Goal: Task Accomplishment & Management: Manage account settings

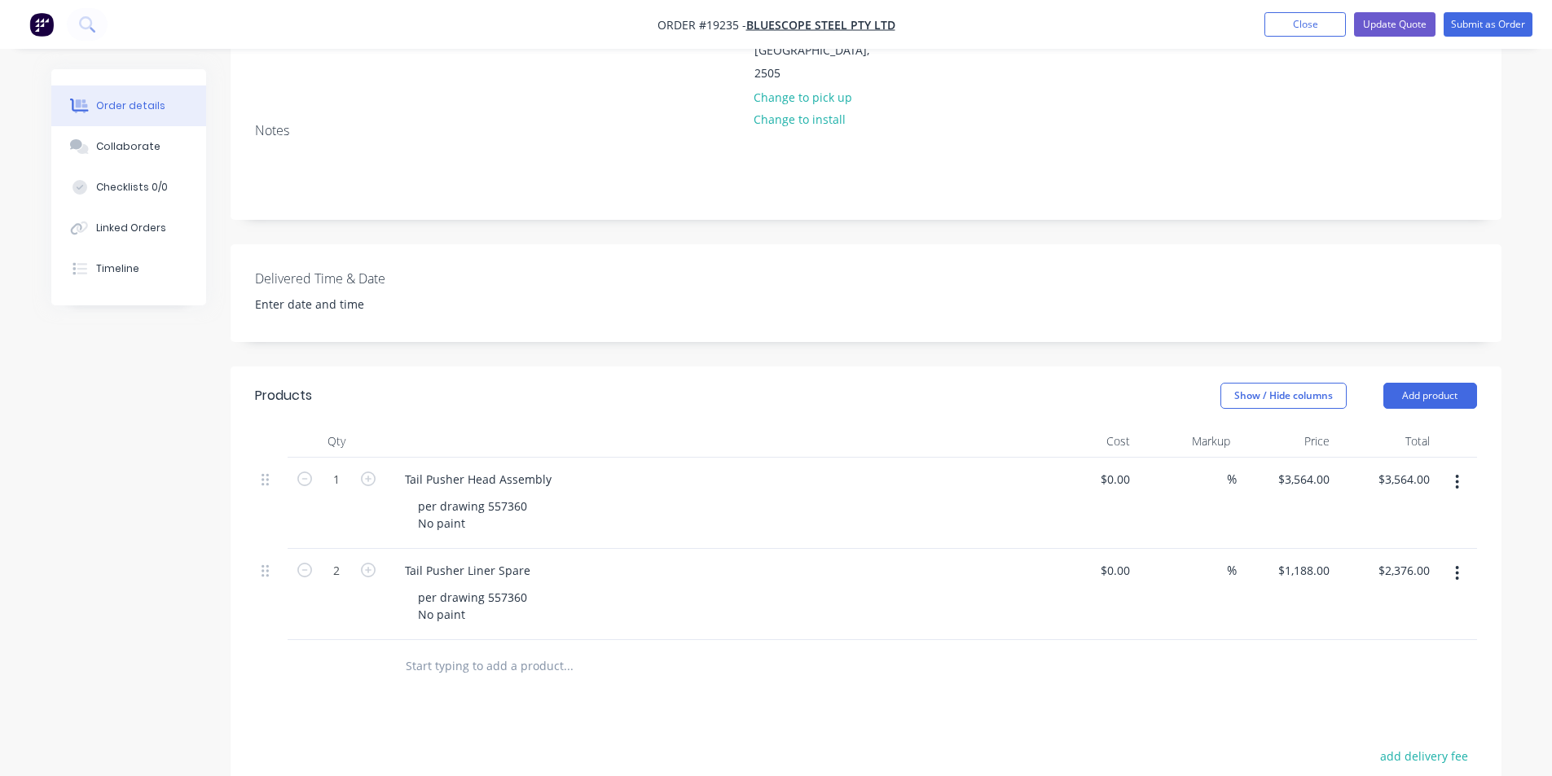
scroll to position [326, 0]
click at [1308, 468] on input "3564" at bounding box center [1306, 480] width 59 height 24
type input "$3,426.00"
click at [1037, 473] on div "$0.00 $0.00" at bounding box center [1087, 503] width 100 height 91
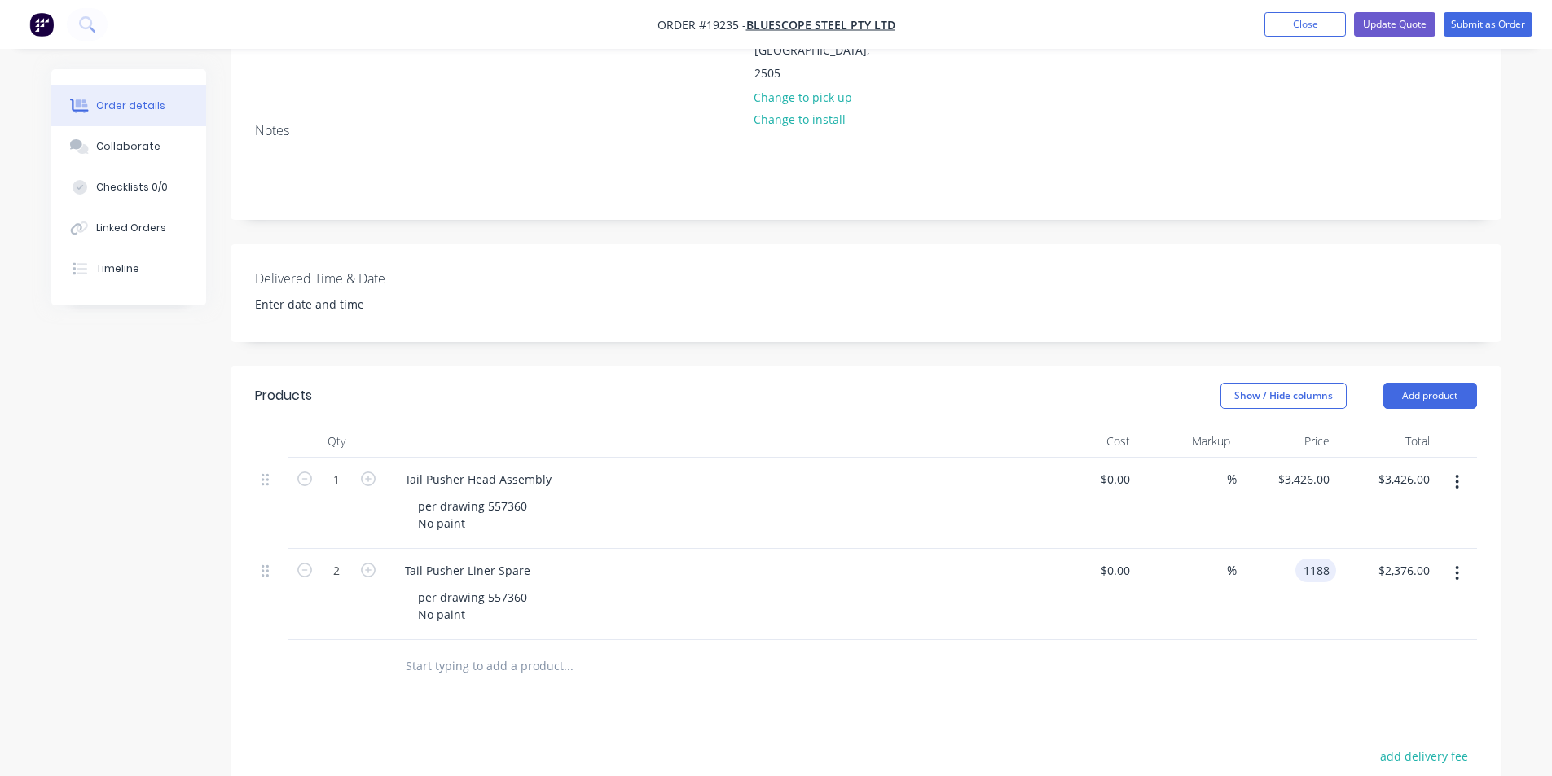
click at [1304, 559] on input "1188" at bounding box center [1319, 571] width 34 height 24
type input "$982.00"
type input "$1,964.00"
click at [1348, 650] on div "Products Show / Hide columns Add product Qty Cost Markup Price Total 1 Tail Pus…" at bounding box center [866, 726] width 1271 height 718
click at [900, 262] on div "Delivered Time & Date" at bounding box center [866, 293] width 1271 height 98
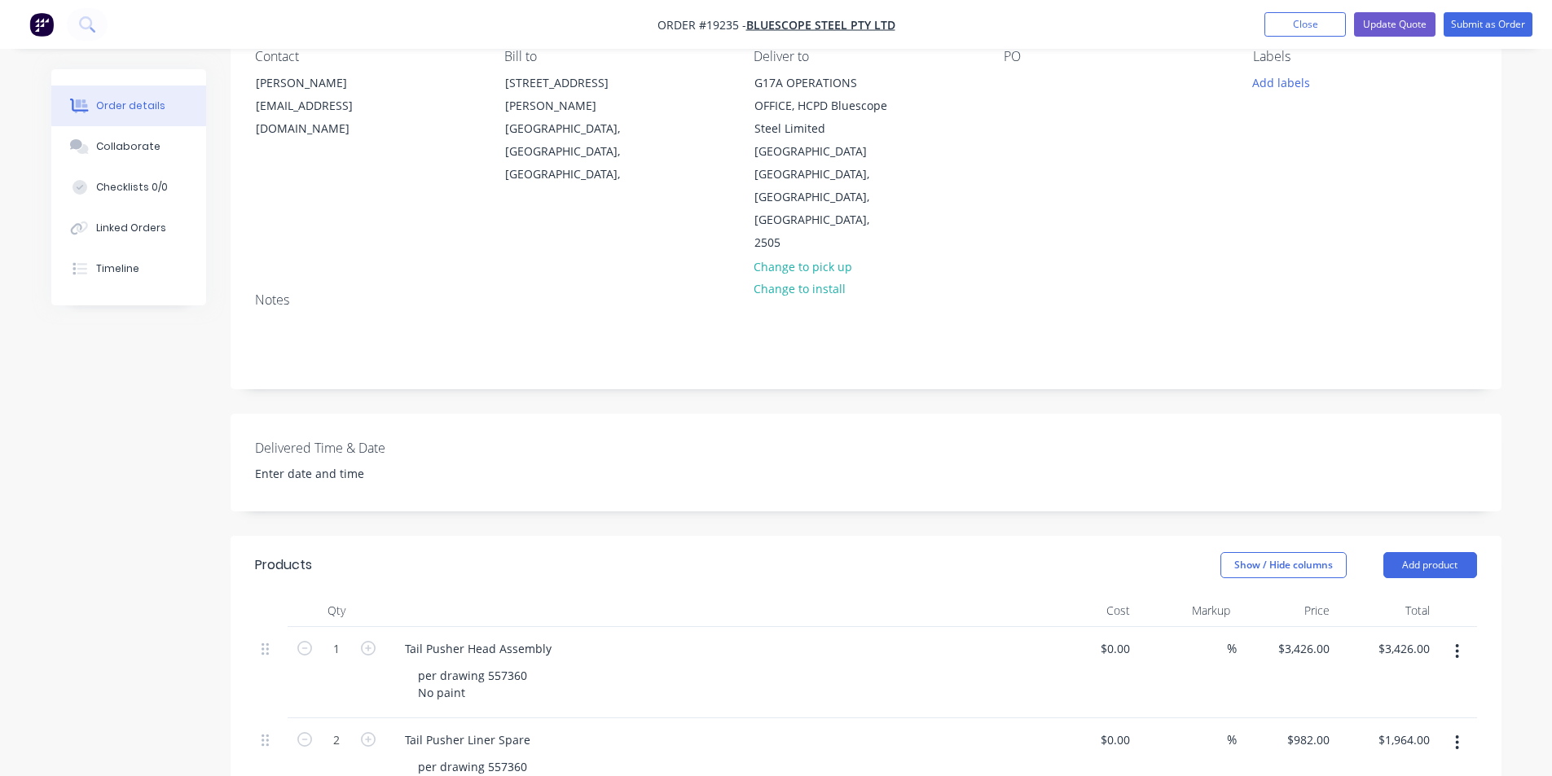
scroll to position [163, 0]
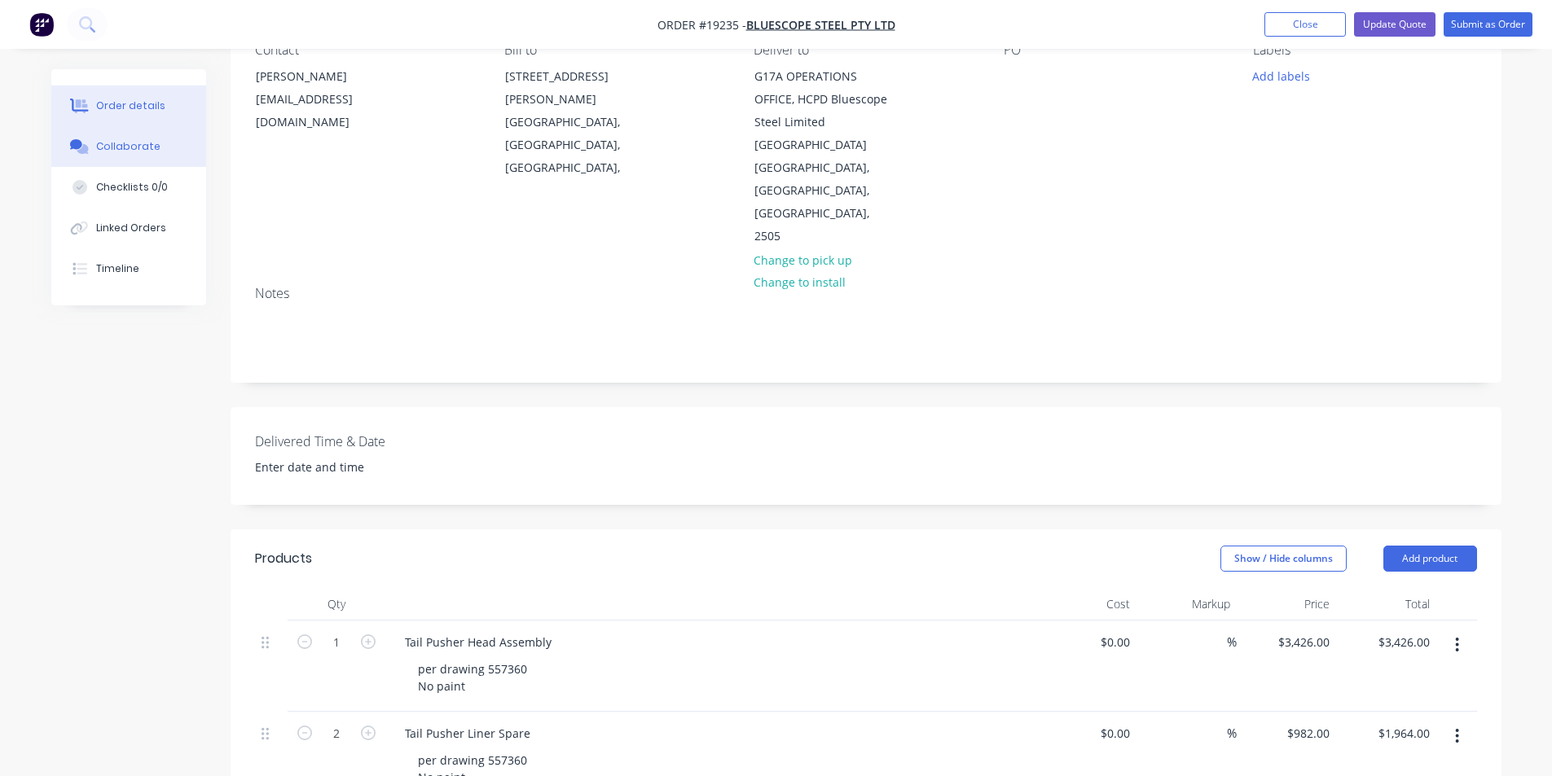
click at [122, 149] on div "Collaborate" at bounding box center [128, 146] width 64 height 15
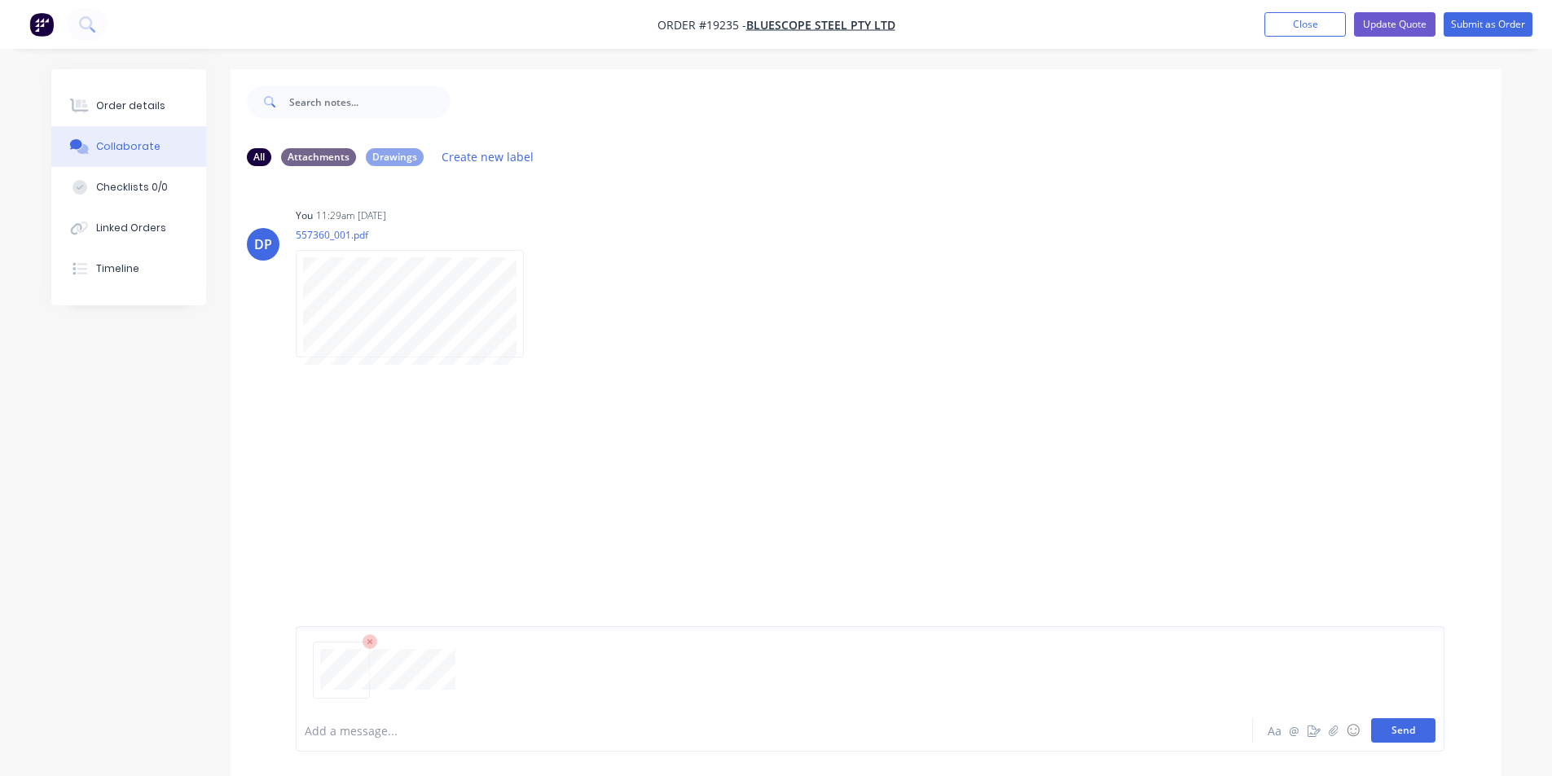
click at [1396, 728] on button "Send" at bounding box center [1403, 731] width 64 height 24
click at [539, 303] on icon "button" at bounding box center [537, 304] width 5 height 19
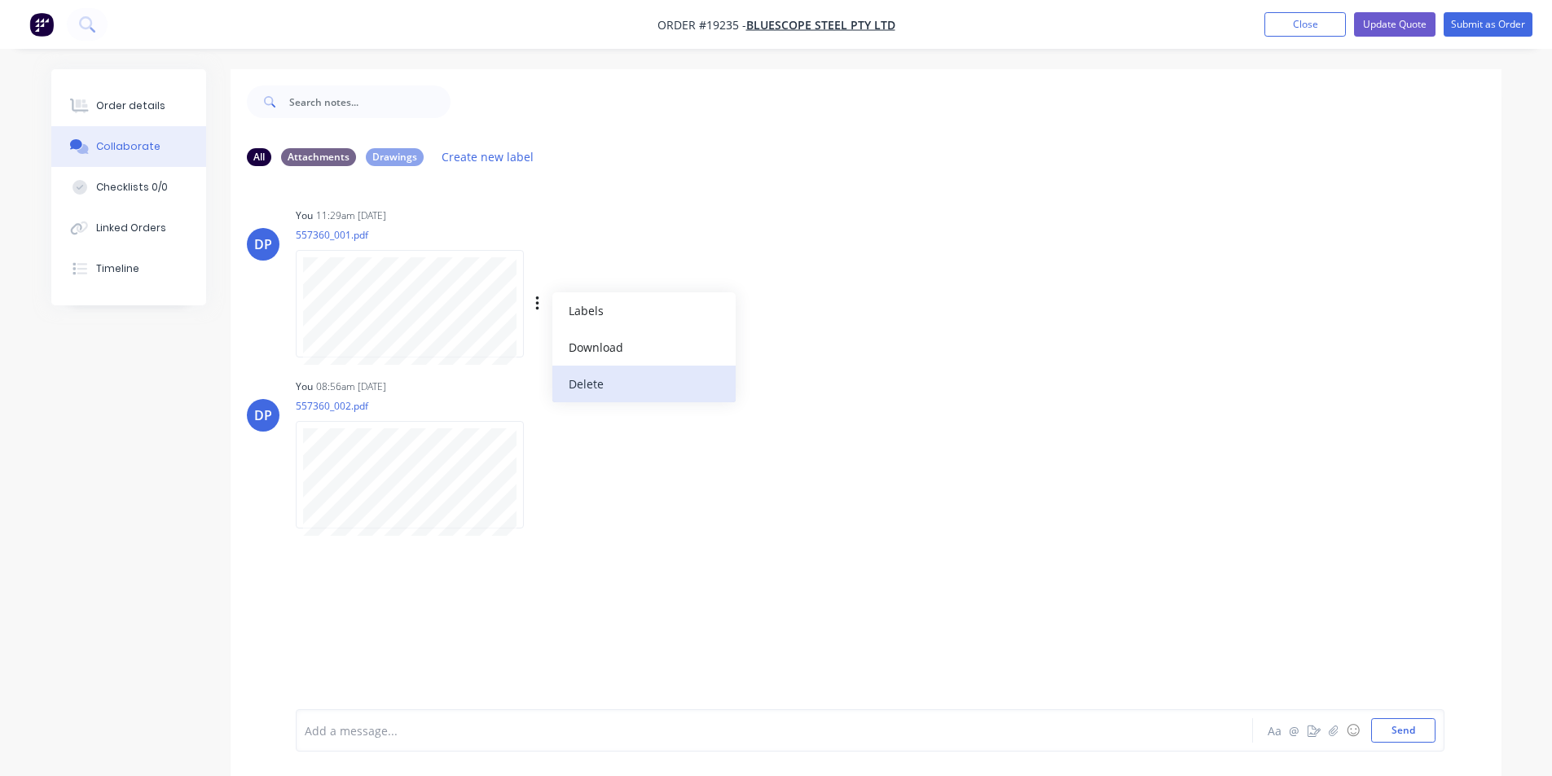
click at [605, 381] on button "Delete" at bounding box center [643, 384] width 183 height 37
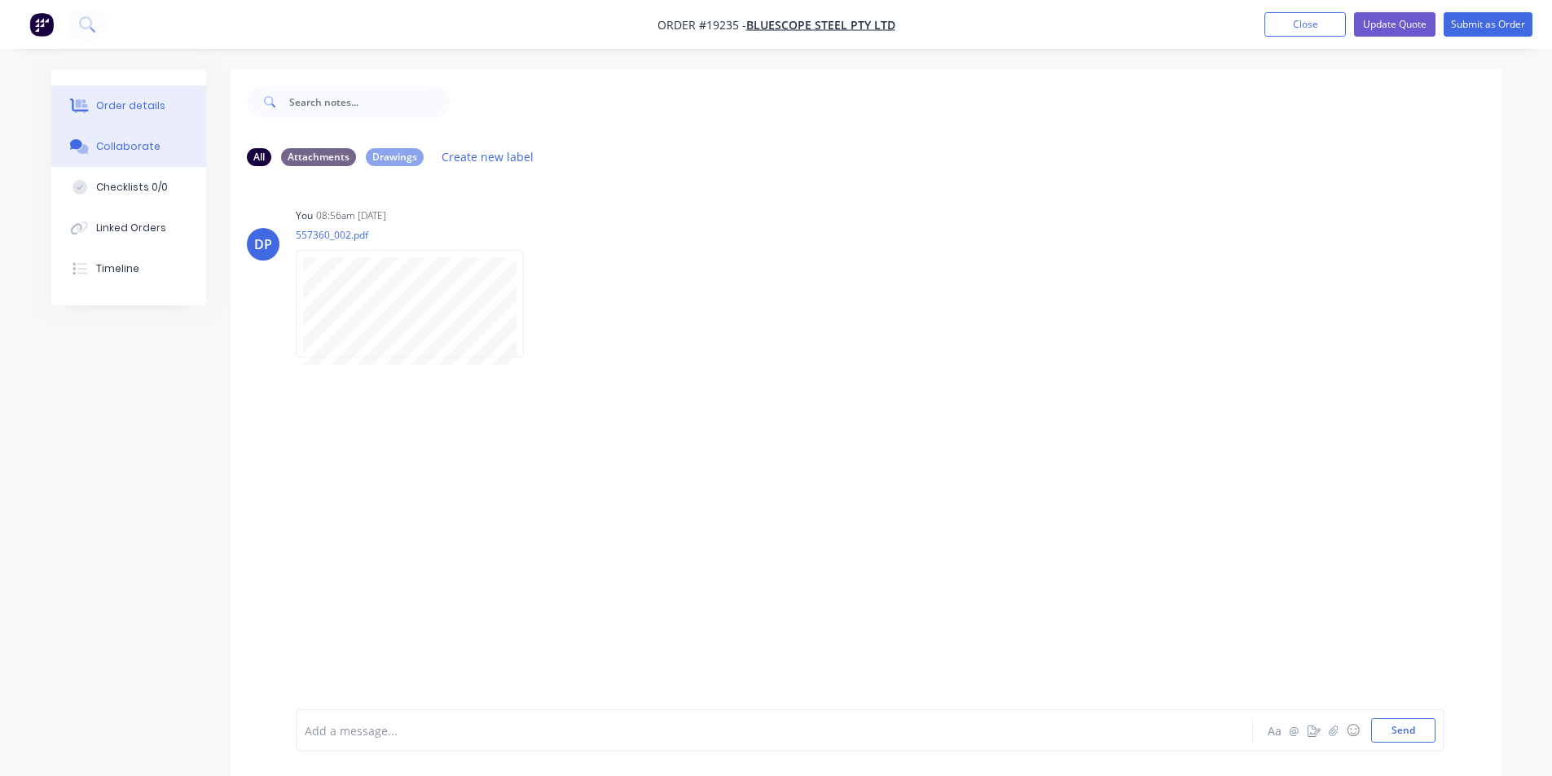
click at [129, 94] on button "Order details" at bounding box center [128, 106] width 155 height 41
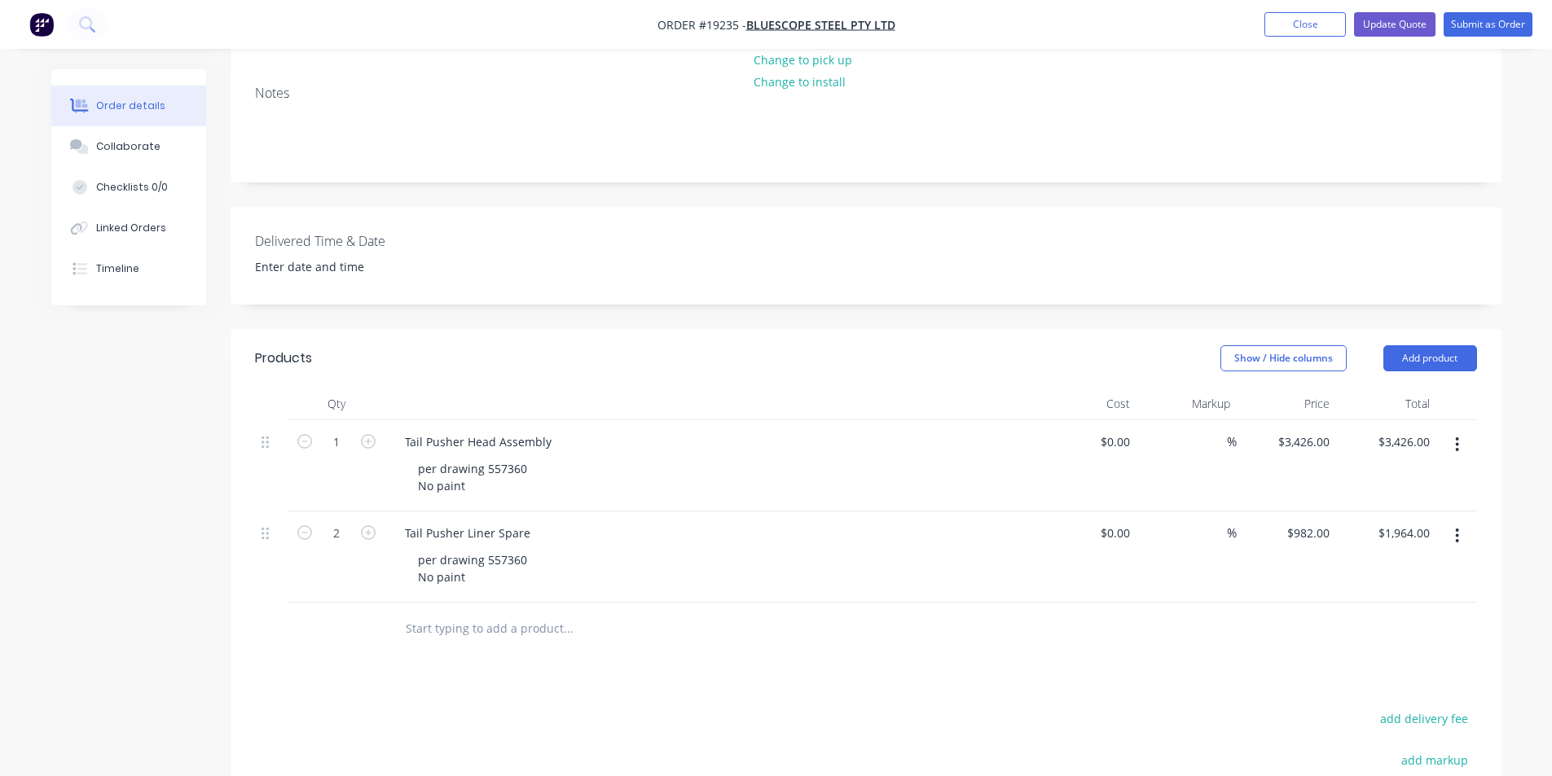
scroll to position [407, 0]
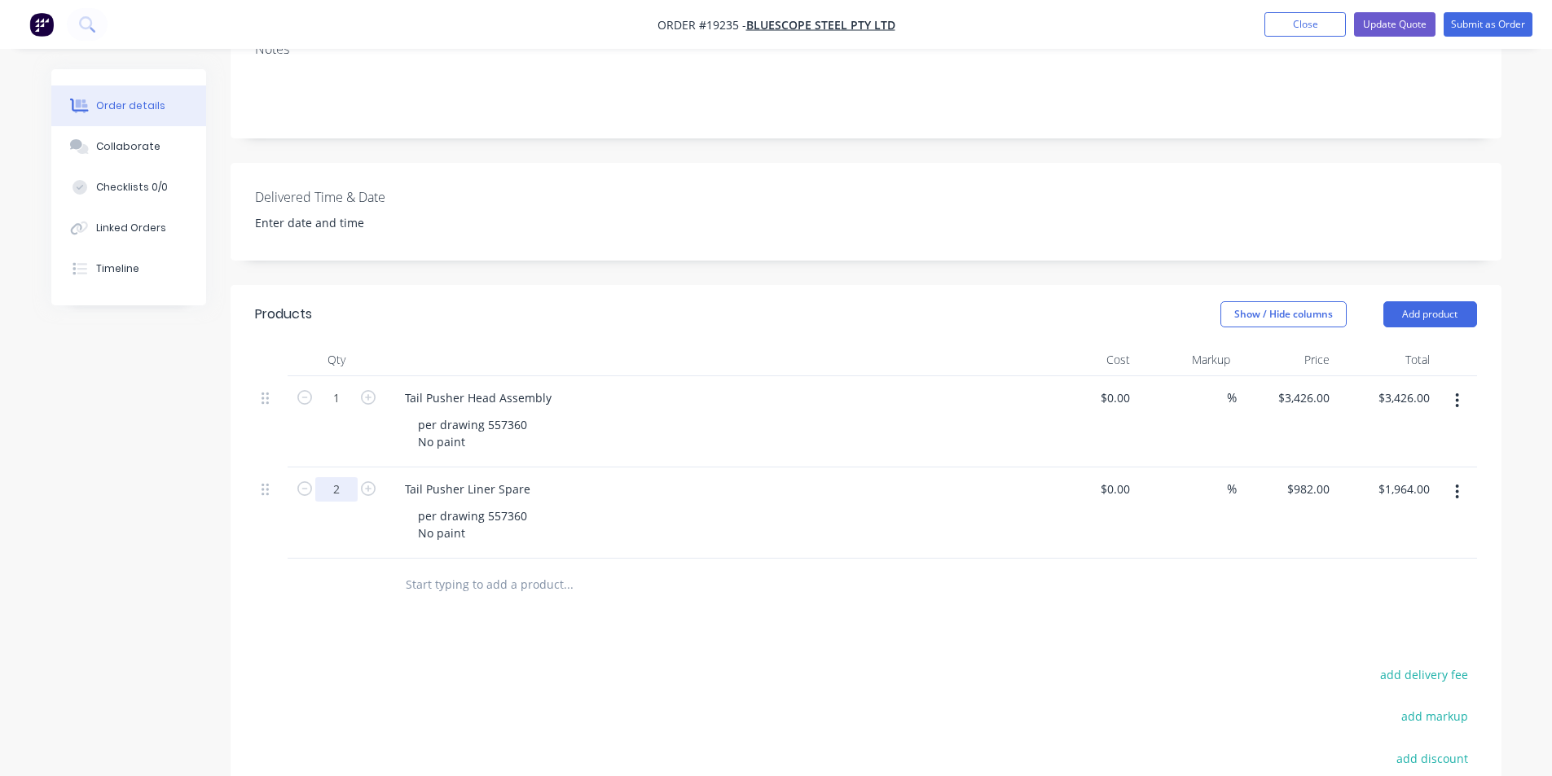
drag, startPoint x: 310, startPoint y: 448, endPoint x: 333, endPoint y: 448, distance: 22.8
click at [310, 481] on icon "button" at bounding box center [304, 488] width 15 height 15
type input "1"
type input "$982.00"
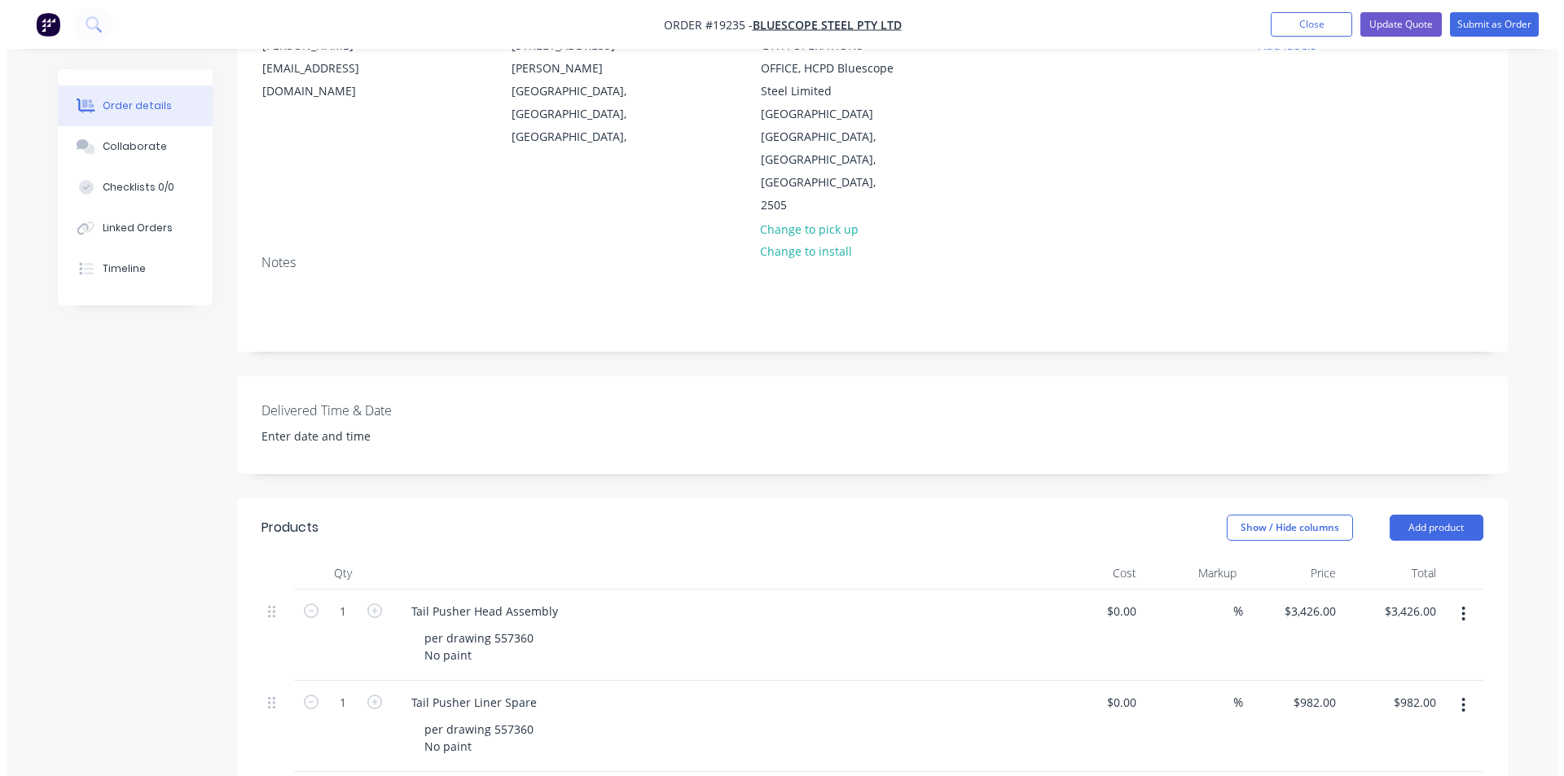
scroll to position [0, 0]
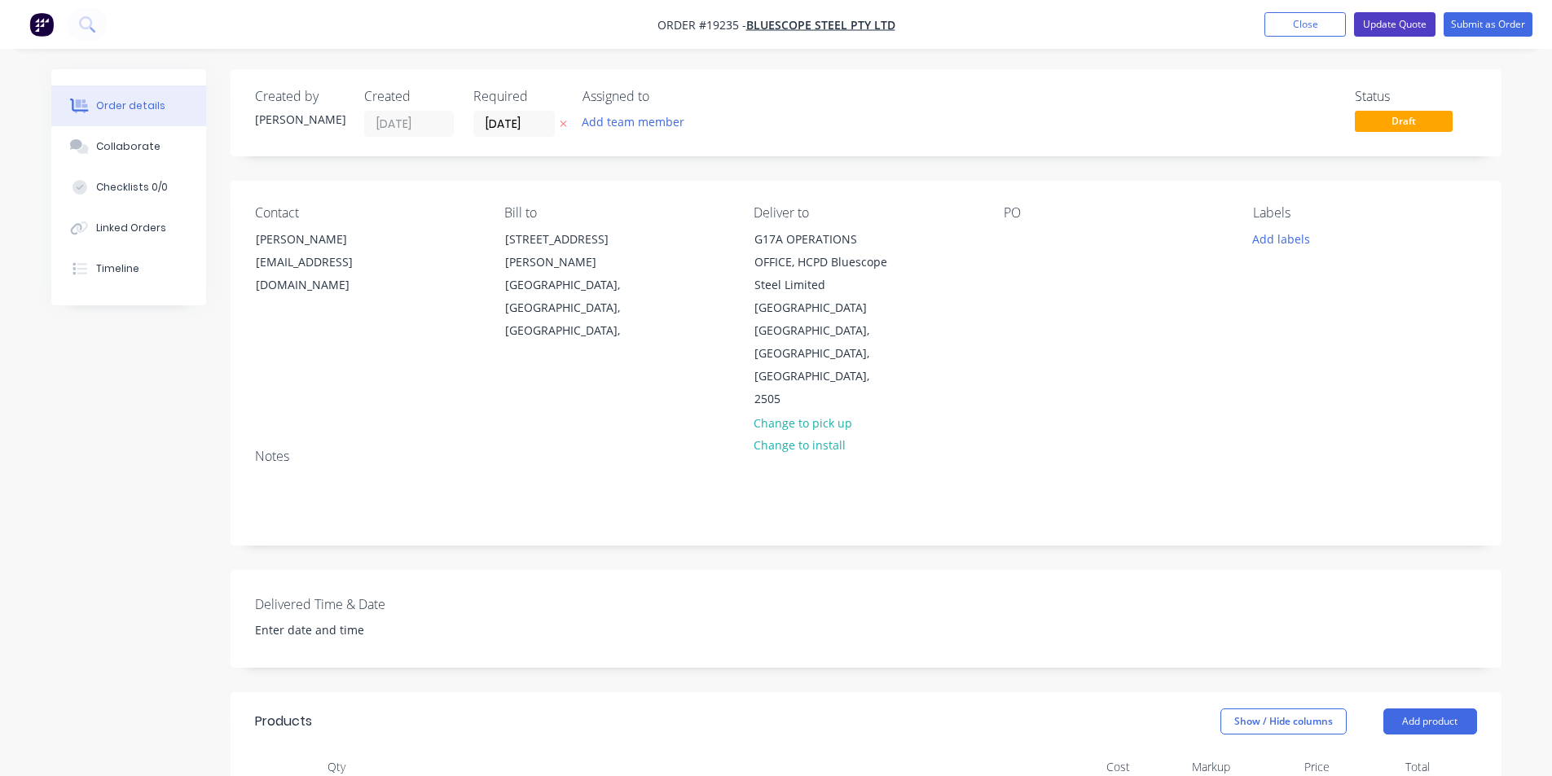
drag, startPoint x: 1395, startPoint y: 20, endPoint x: 1414, endPoint y: 53, distance: 38.3
click at [1396, 19] on button "Update Quote" at bounding box center [1394, 24] width 81 height 24
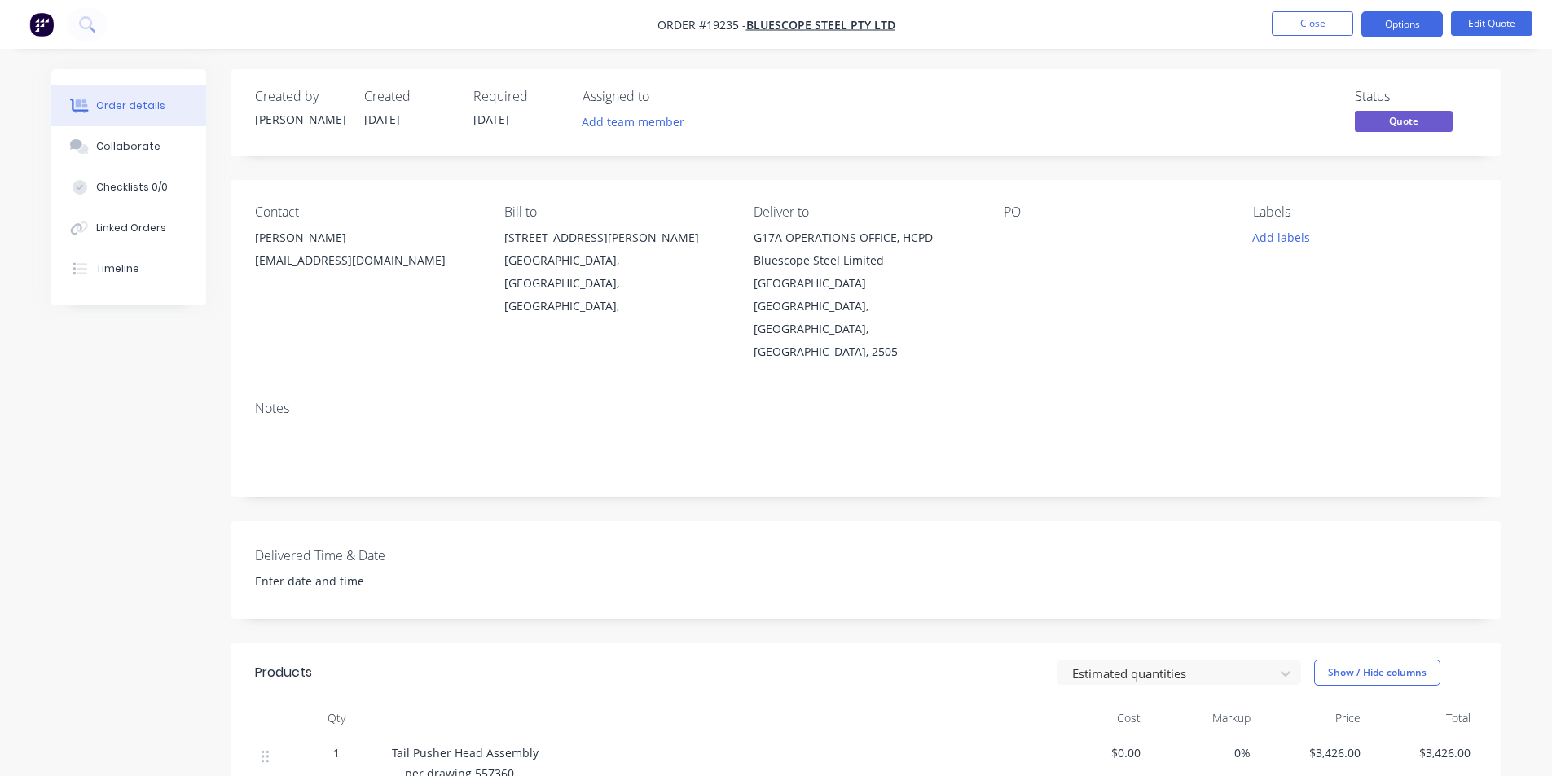
click at [1420, 11] on nav "Order #19235 - BlueScope Steel Pty Ltd Close Options Edit Quote" at bounding box center [776, 24] width 1552 height 49
click at [1416, 26] on button "Options" at bounding box center [1401, 24] width 81 height 26
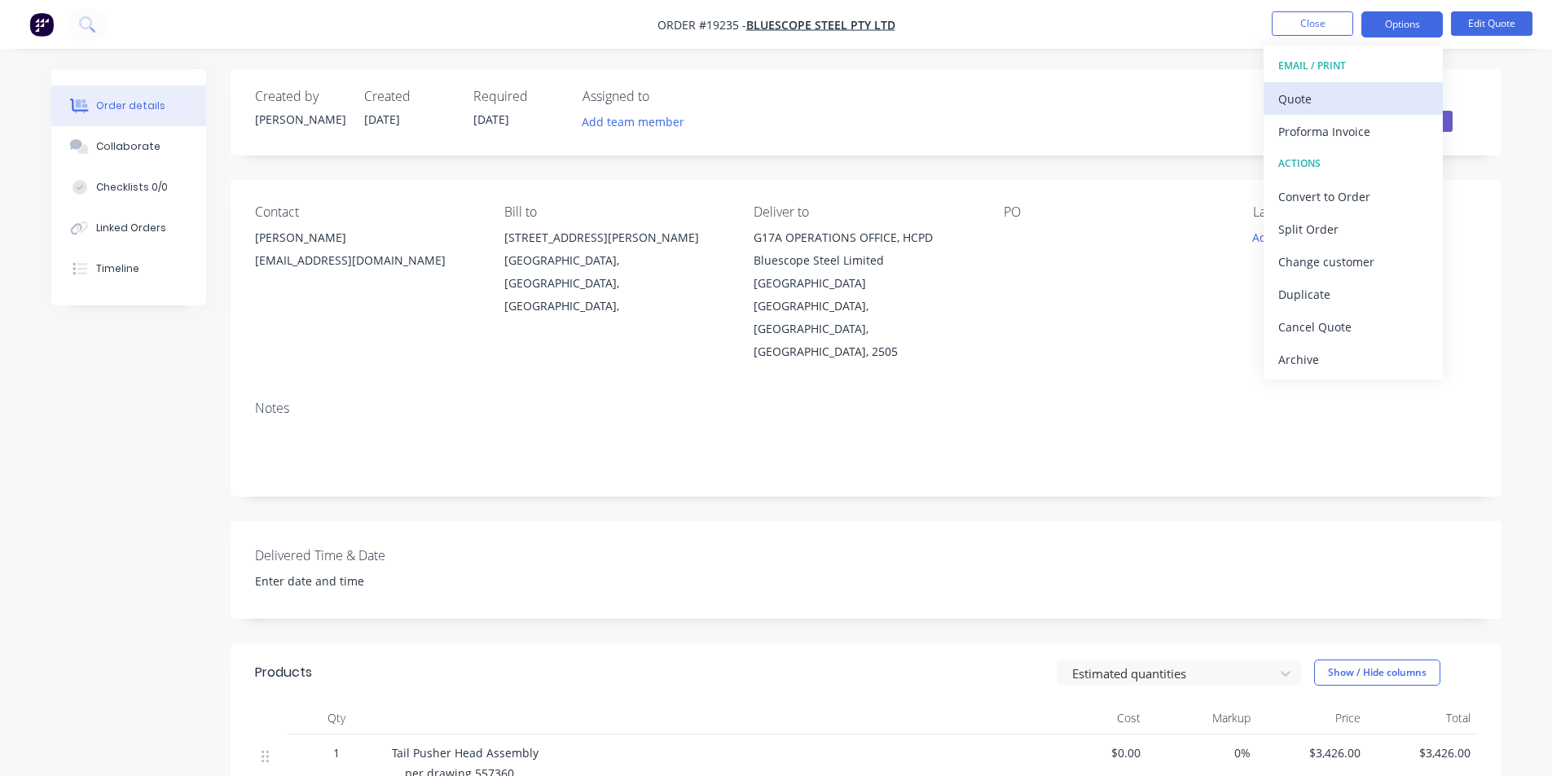
click at [1340, 95] on div "Quote" at bounding box center [1353, 99] width 150 height 24
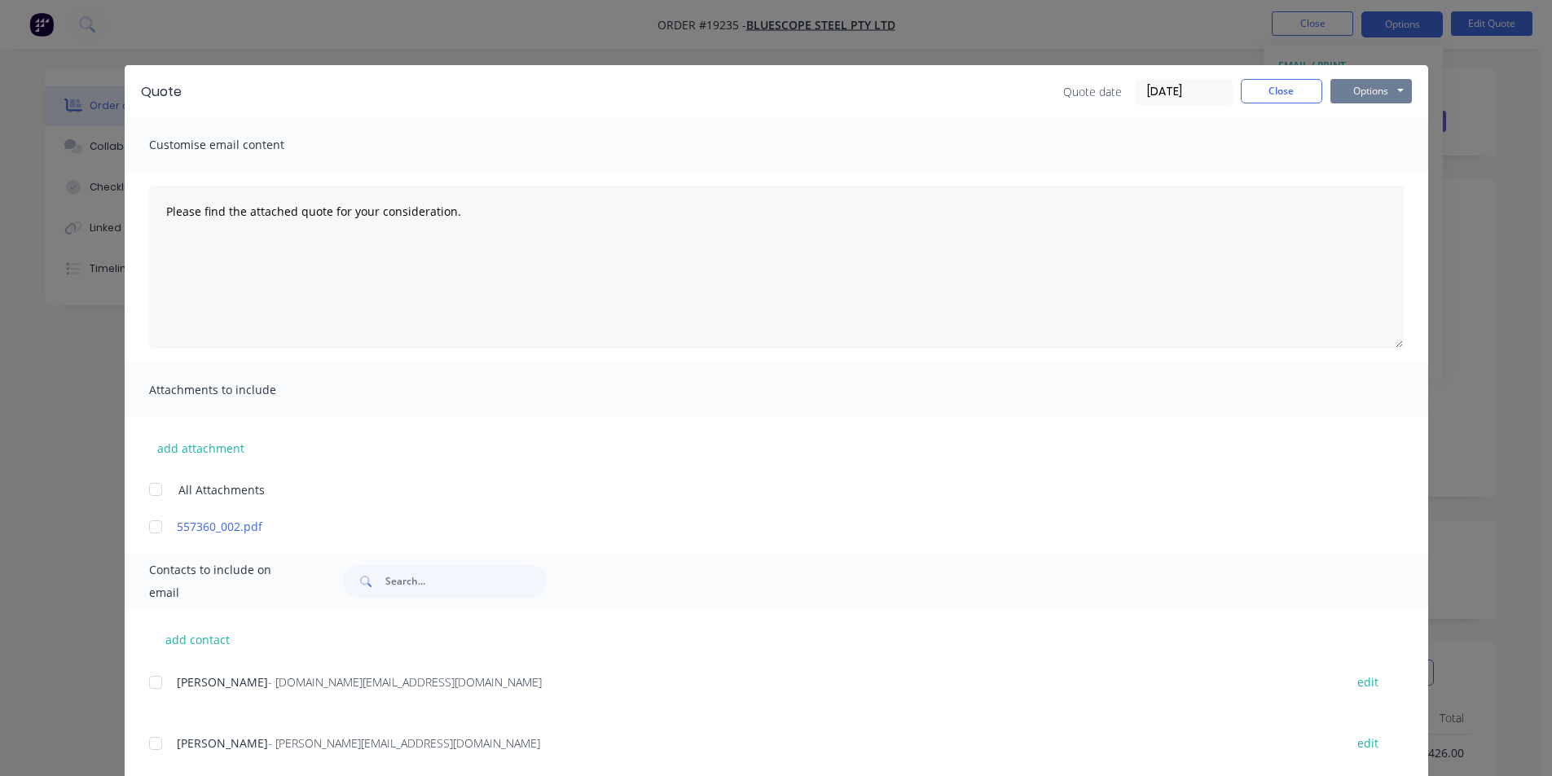
click at [1351, 95] on button "Options" at bounding box center [1370, 91] width 81 height 24
click at [1378, 151] on button "Print" at bounding box center [1382, 147] width 104 height 27
click at [1273, 90] on button "Close" at bounding box center [1281, 91] width 81 height 24
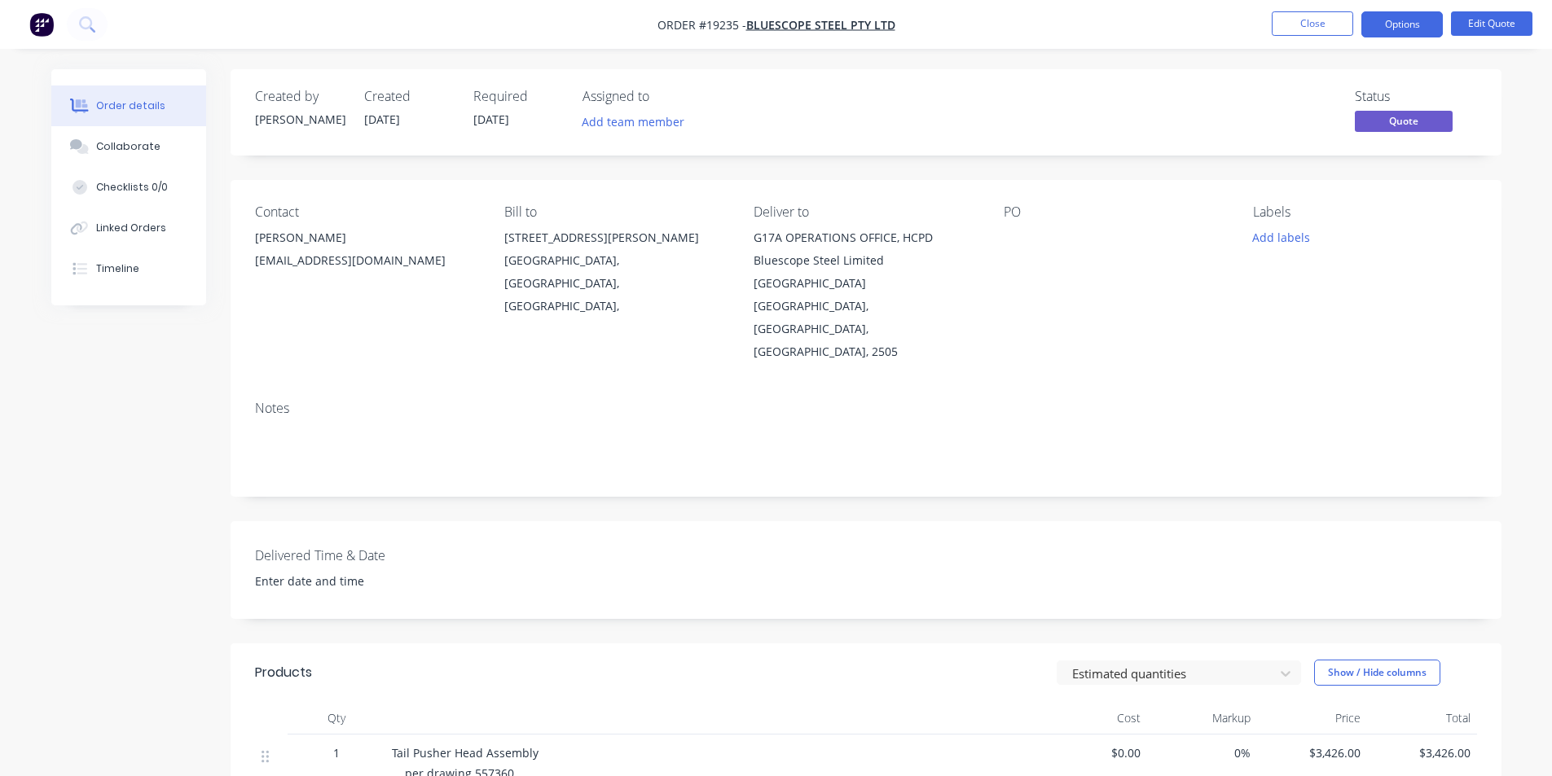
click at [34, 24] on img "button" at bounding box center [41, 24] width 24 height 24
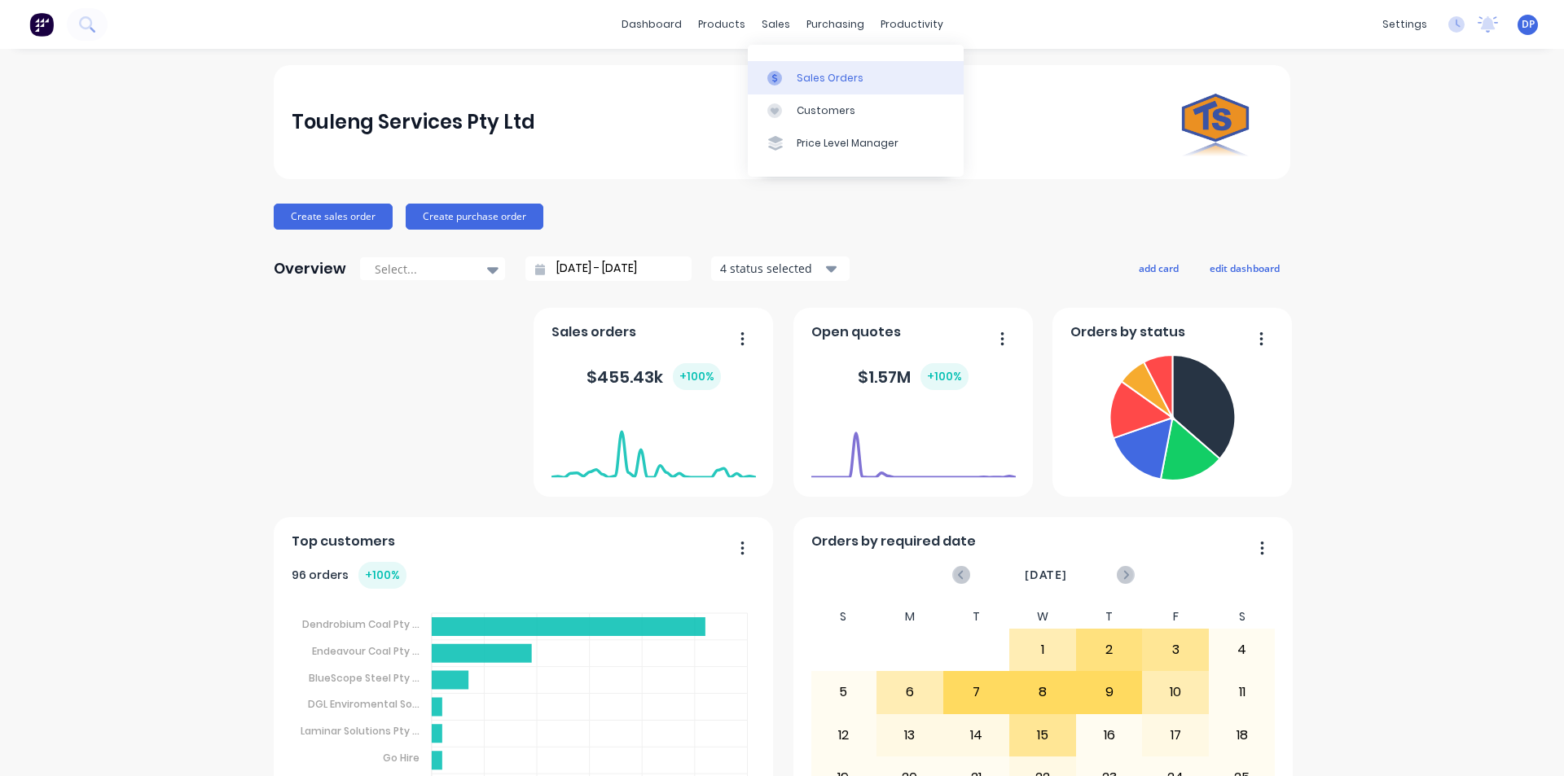
click at [798, 78] on div "Sales Orders" at bounding box center [830, 78] width 67 height 15
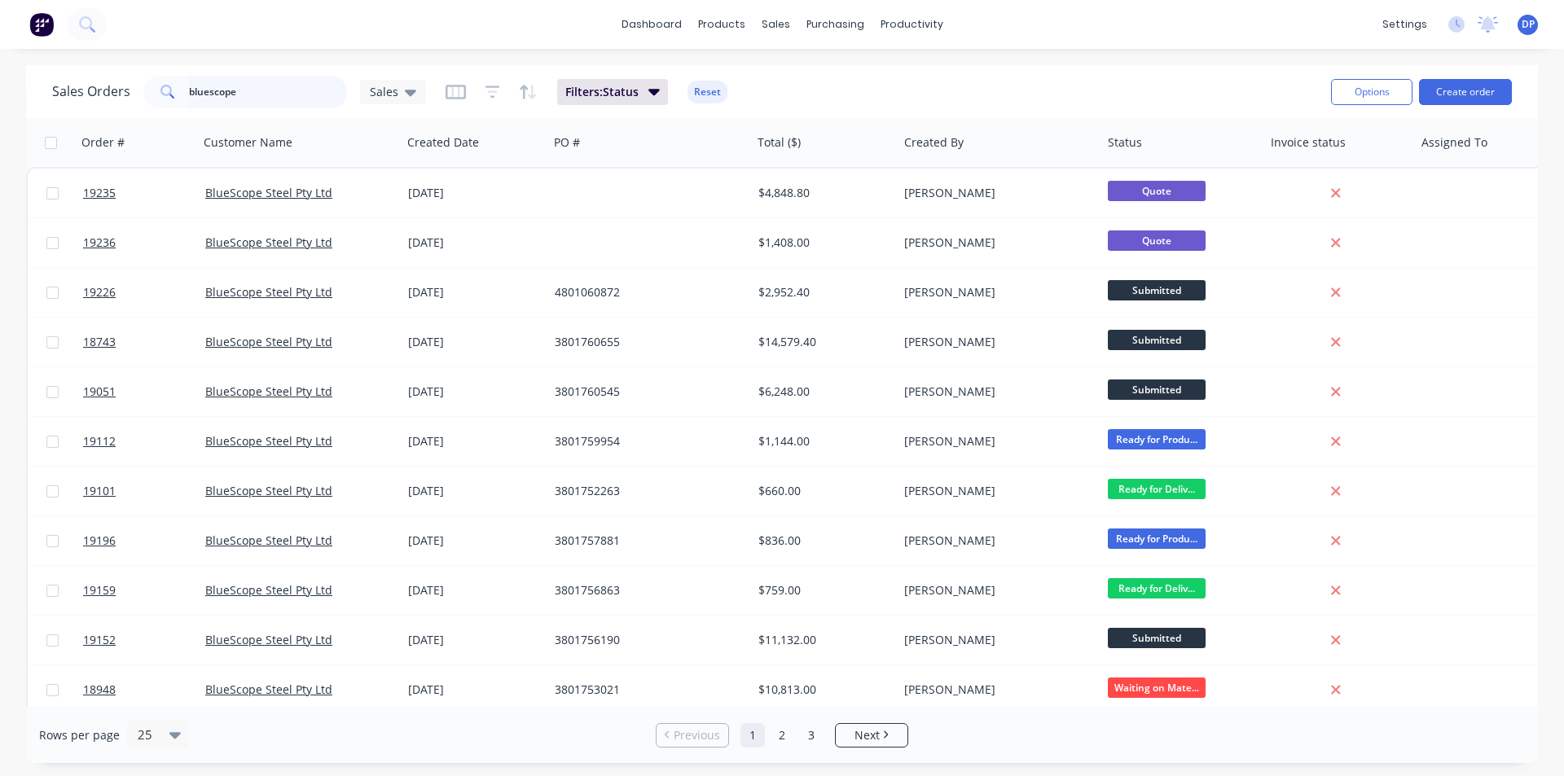
click at [245, 99] on input "bluescope" at bounding box center [268, 92] width 159 height 33
drag, startPoint x: 272, startPoint y: 95, endPoint x: 35, endPoint y: 95, distance: 237.1
click at [35, 95] on div "Sales Orders bluescope Sales Filters: Status Reset Options Create order" at bounding box center [782, 91] width 1512 height 53
paste input "4543220722"
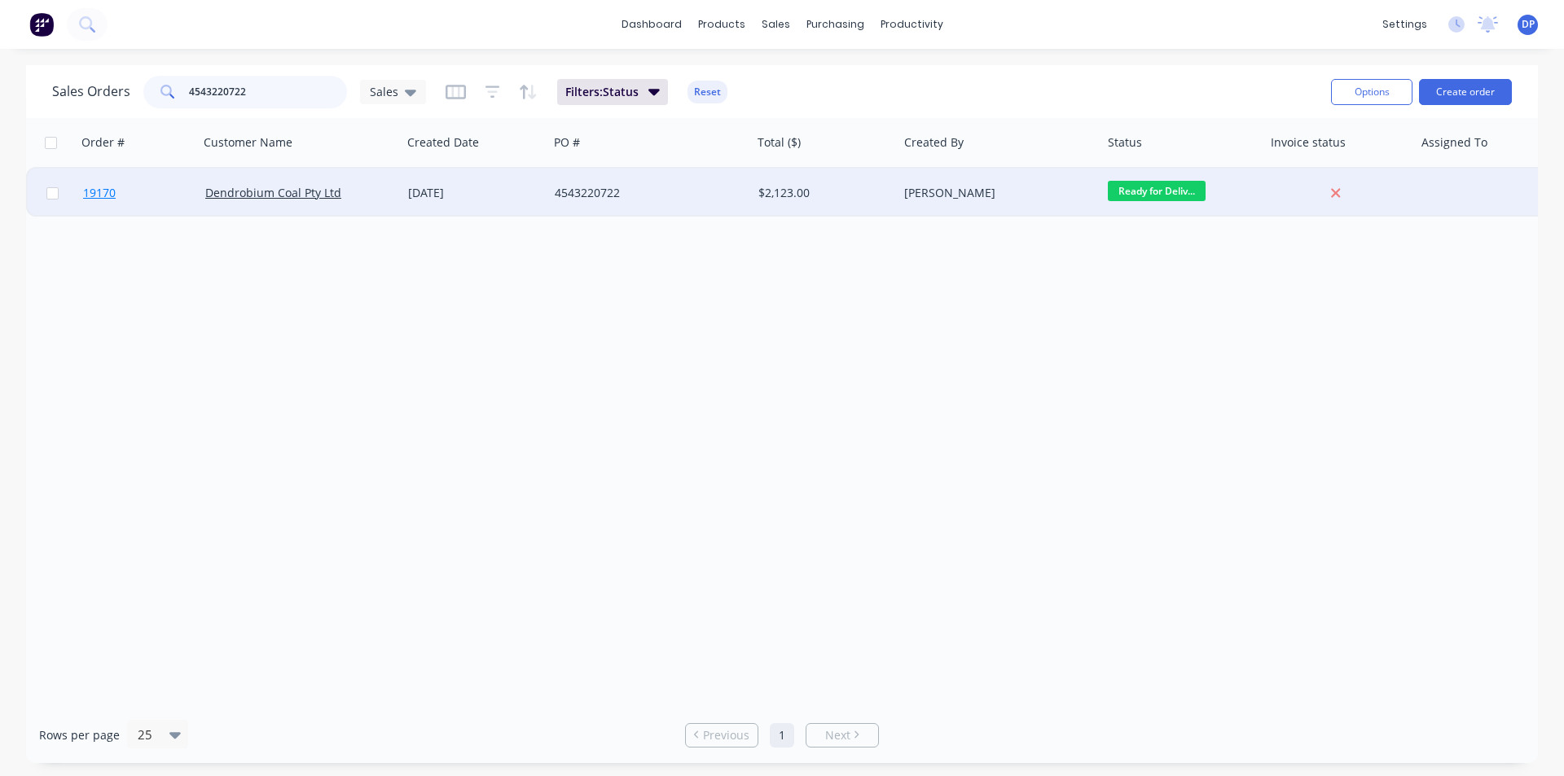
type input "4543220722"
click at [90, 194] on span "19170" at bounding box center [99, 193] width 33 height 16
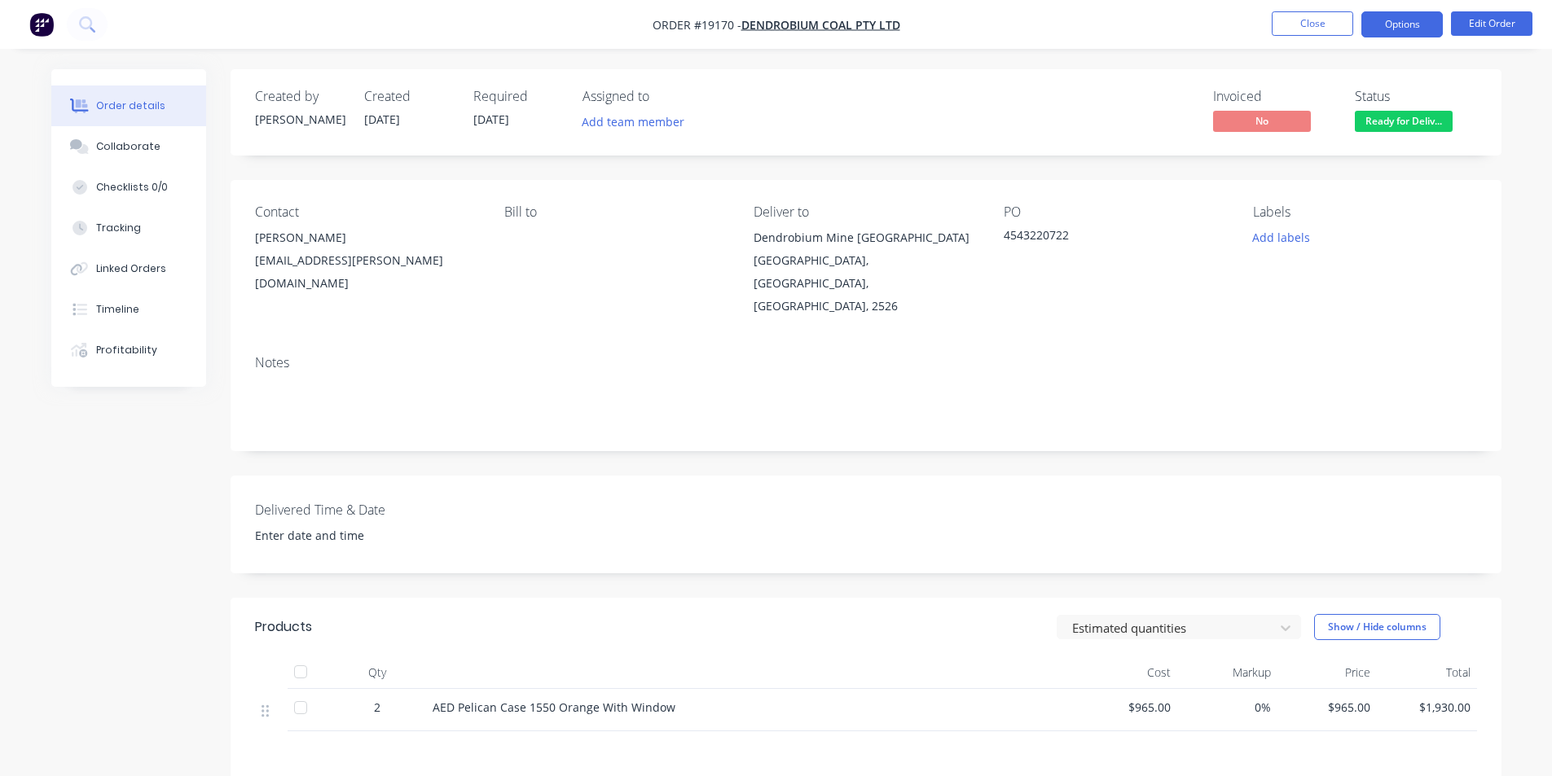
click at [1413, 27] on button "Options" at bounding box center [1401, 24] width 81 height 26
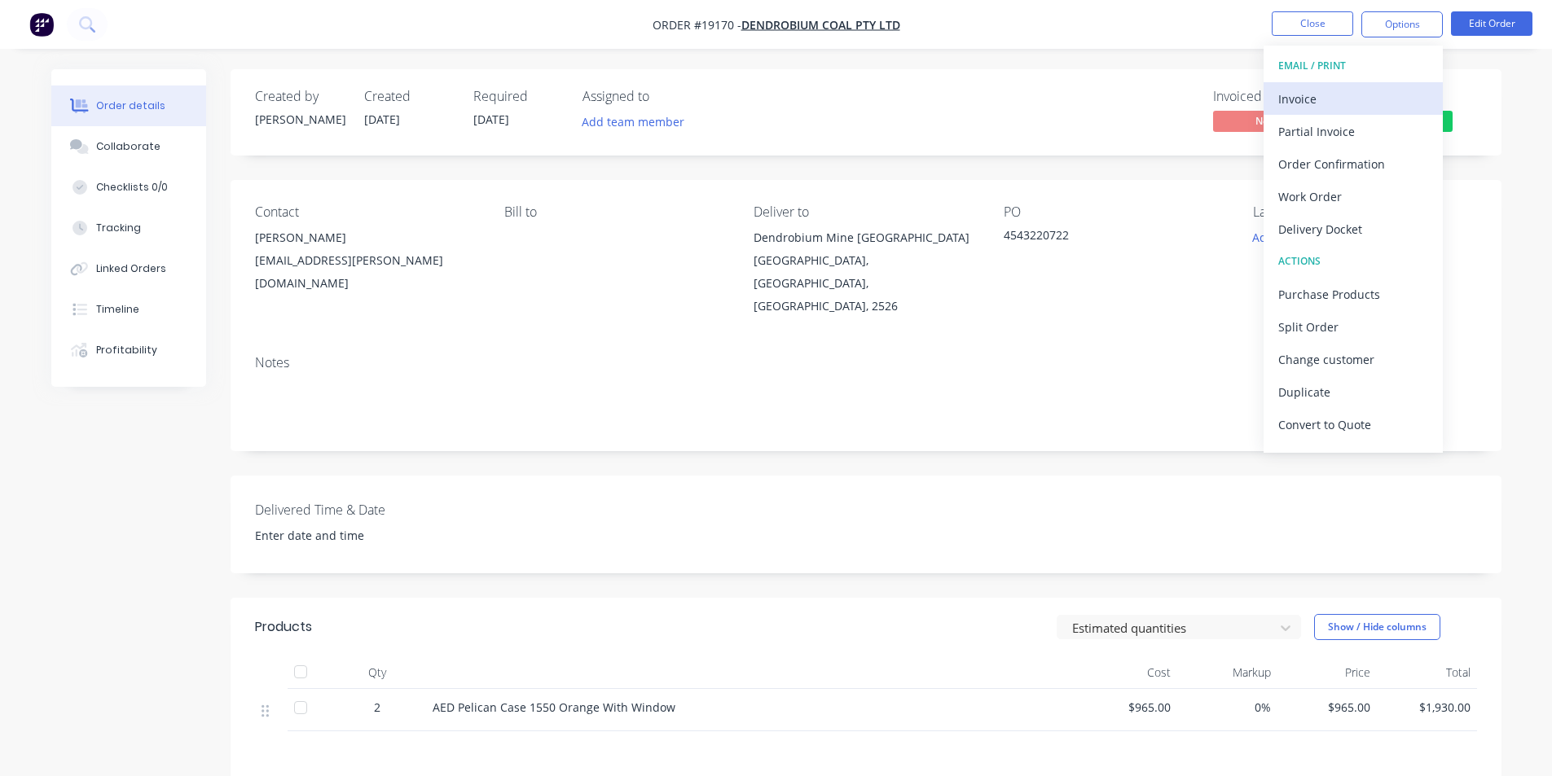
click at [1348, 101] on div "Invoice" at bounding box center [1353, 99] width 150 height 24
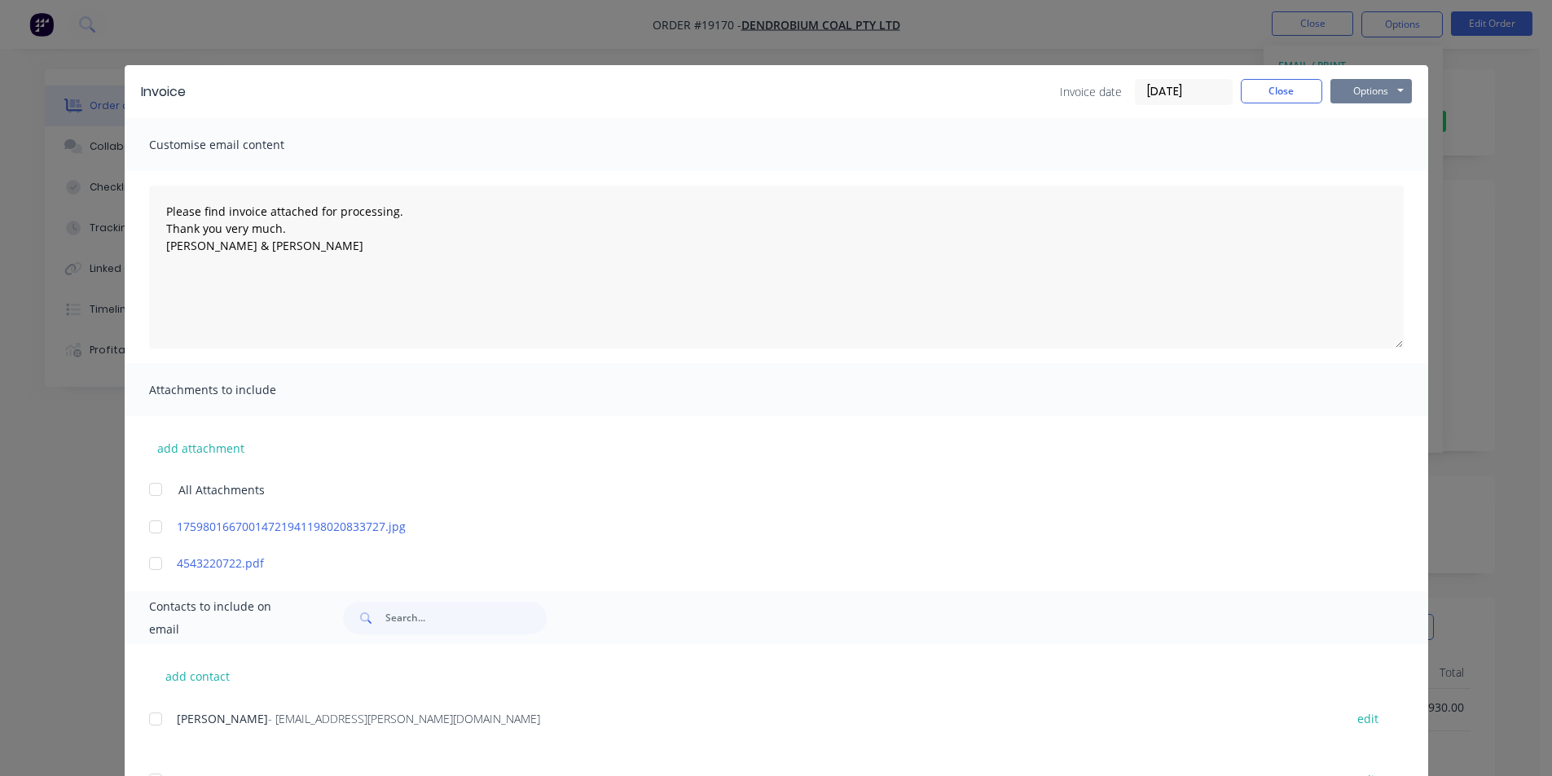
click at [1355, 89] on button "Options" at bounding box center [1370, 91] width 81 height 24
click at [1380, 149] on button "Print" at bounding box center [1382, 147] width 104 height 27
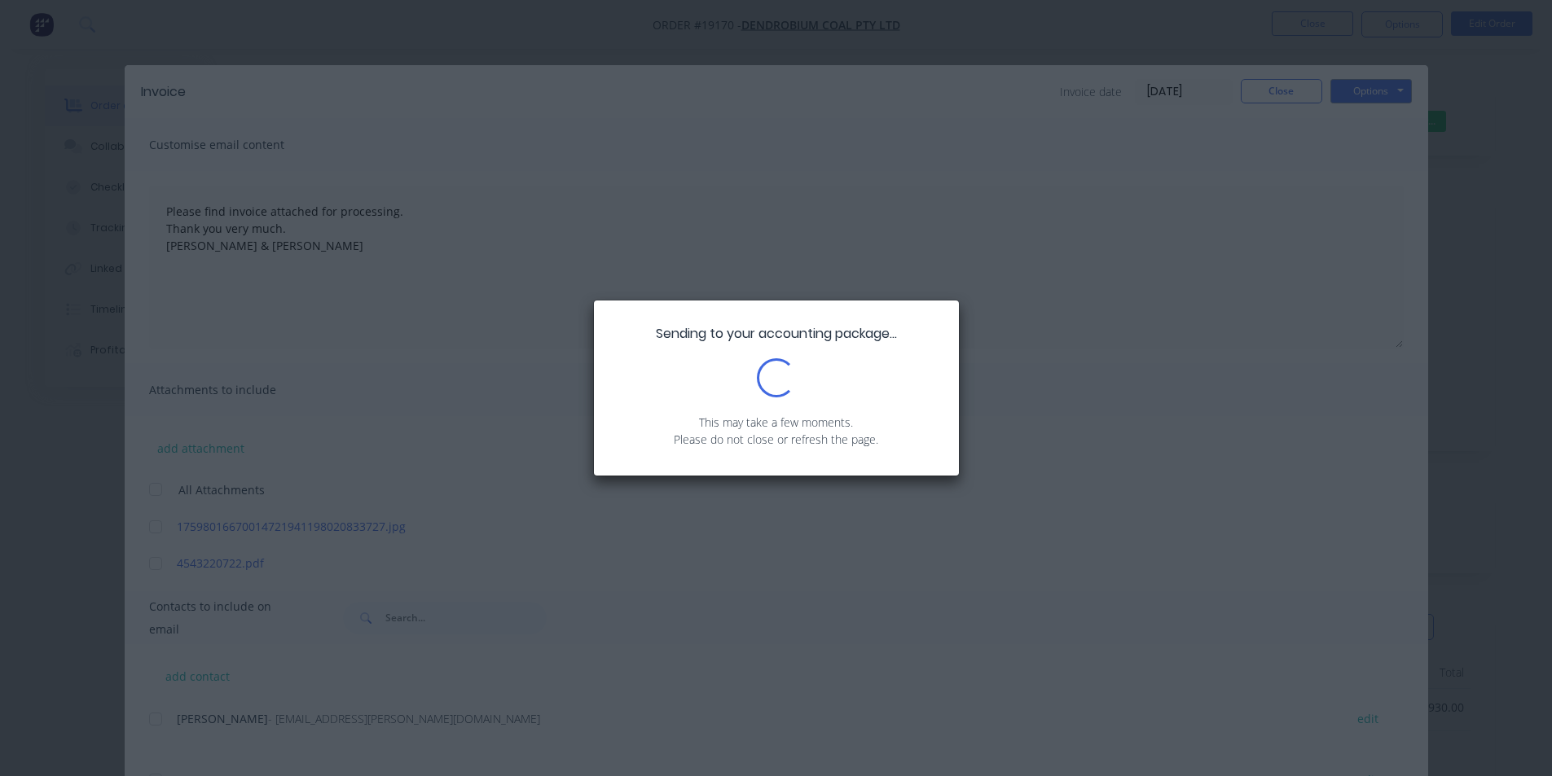
type textarea "Please find invoice attached for processing. Thank you very much. [PERSON_NAME]…"
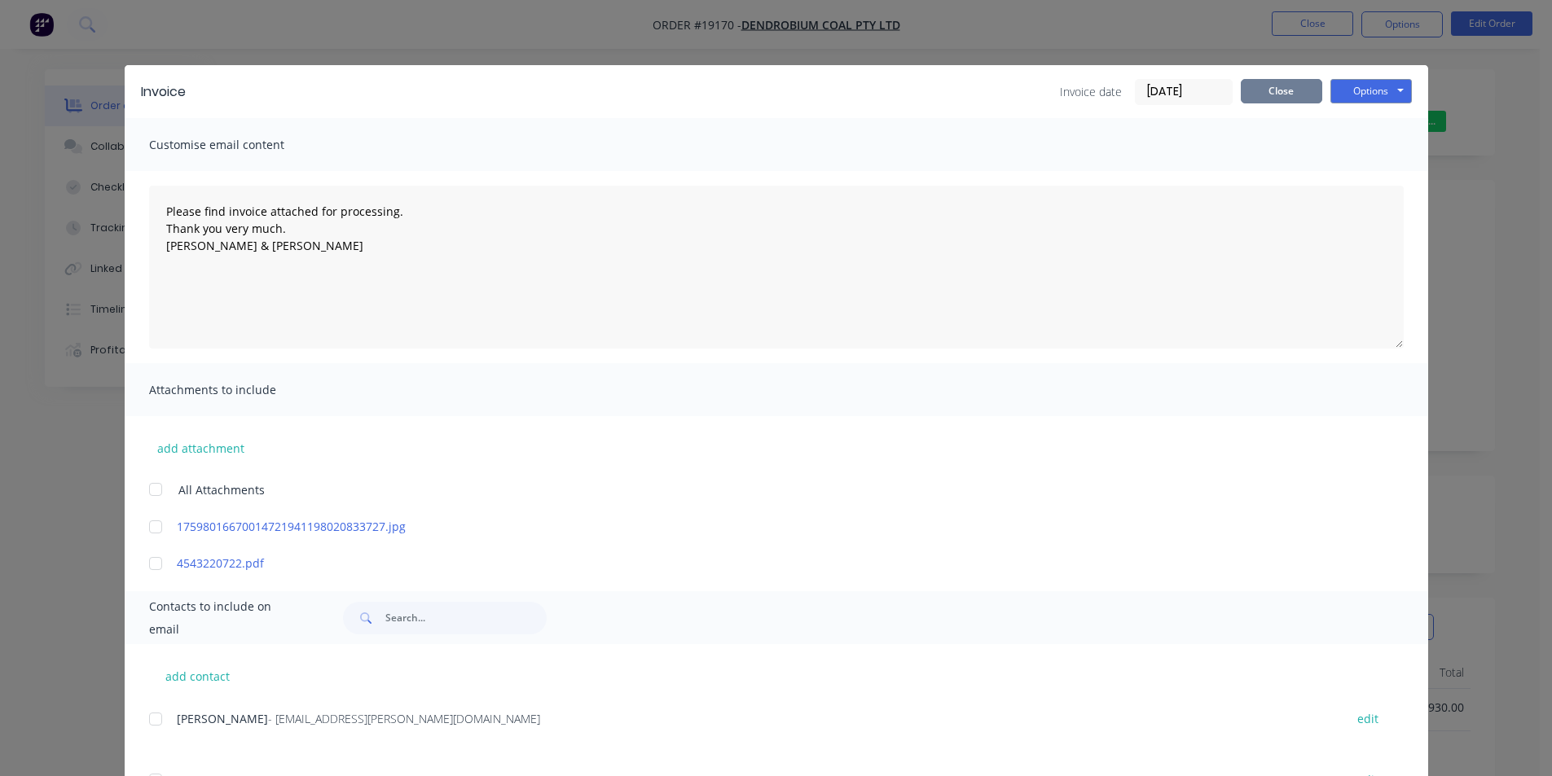
click at [1255, 89] on button "Close" at bounding box center [1281, 91] width 81 height 24
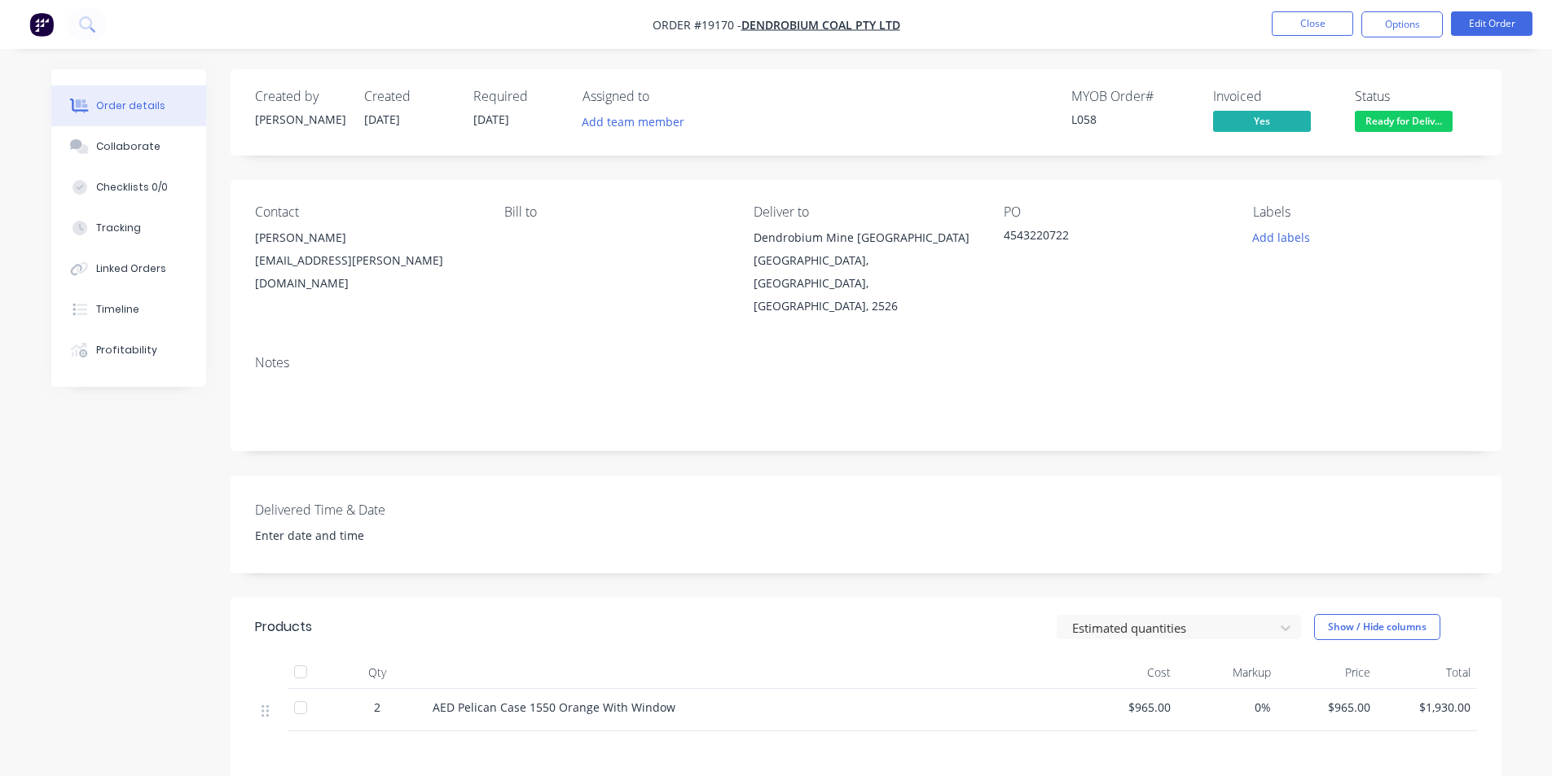
click at [1404, 125] on span "Ready for Deliv..." at bounding box center [1404, 121] width 98 height 20
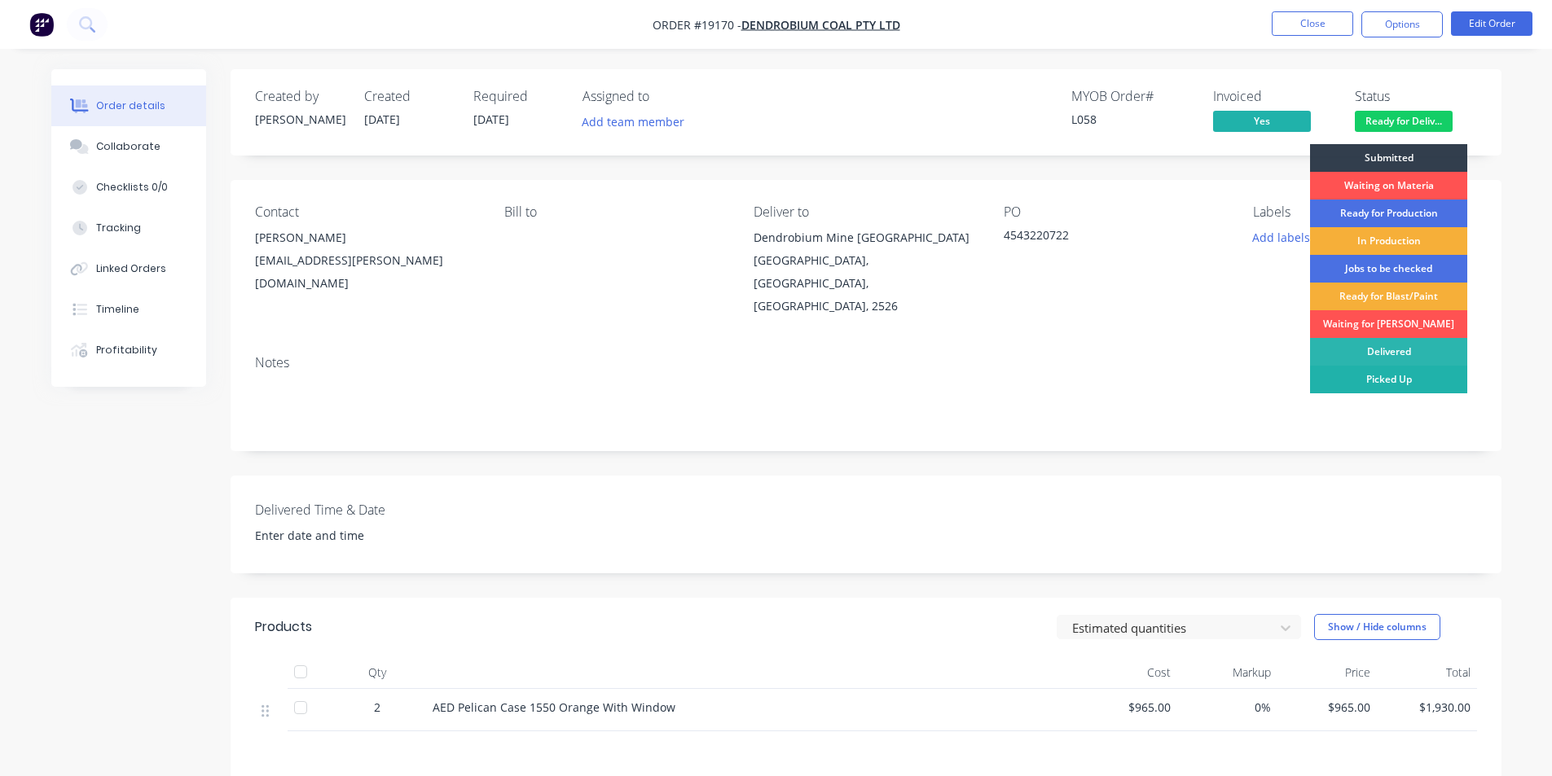
click at [1390, 379] on div "Picked Up" at bounding box center [1388, 380] width 157 height 28
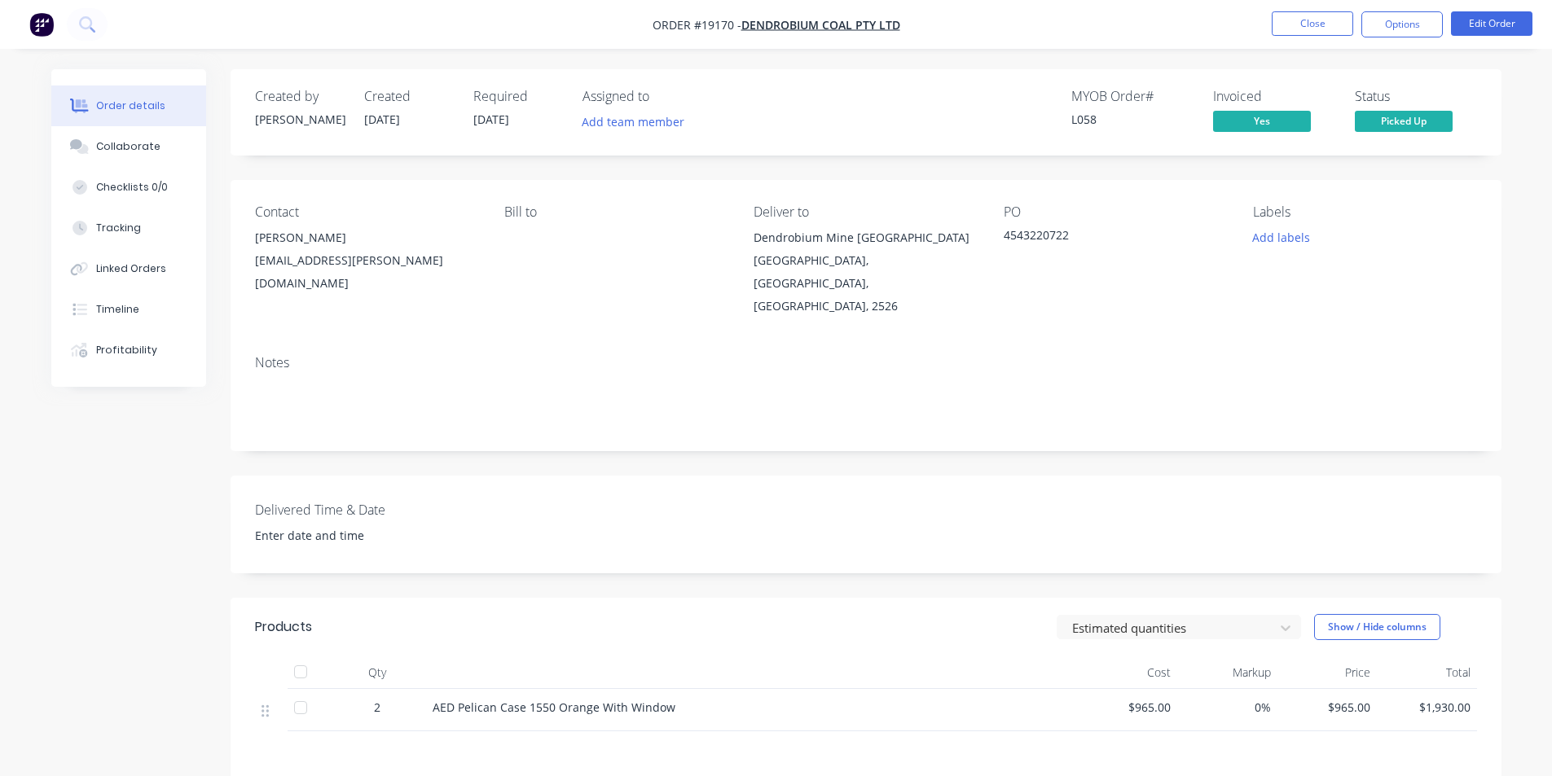
click at [34, 24] on img "button" at bounding box center [41, 24] width 24 height 24
